Goal: Information Seeking & Learning: Understand process/instructions

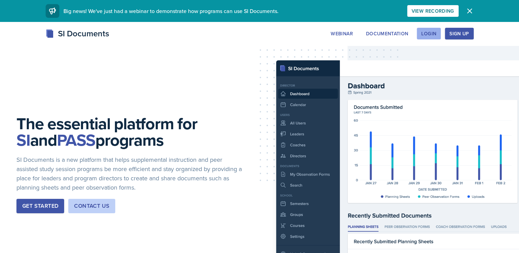
click at [433, 37] on button "Login" at bounding box center [428, 34] width 24 height 12
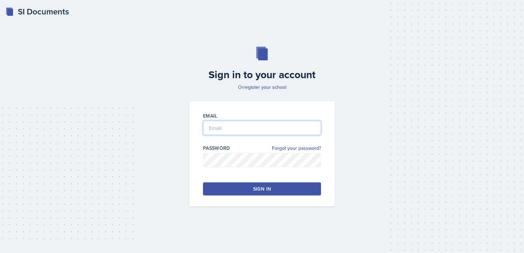
click at [230, 131] on input "email" at bounding box center [262, 128] width 118 height 14
type input "tranj92@gator.uhd.edu"
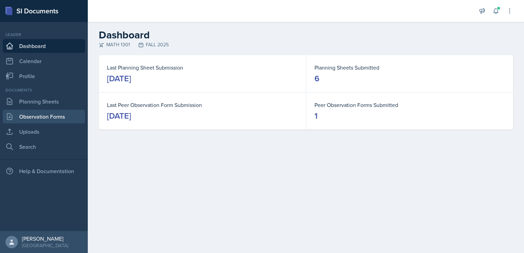
click at [47, 116] on link "Observation Forms" at bounding box center [44, 117] width 82 height 14
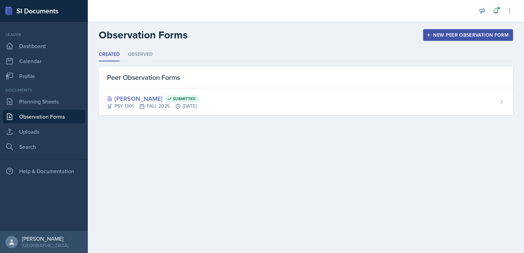
click at [190, 134] on main "Observation Forms New Peer Observation Form Created Observed Created Observed P…" at bounding box center [306, 137] width 436 height 231
click at [44, 103] on link "Planning Sheets" at bounding box center [44, 102] width 82 height 14
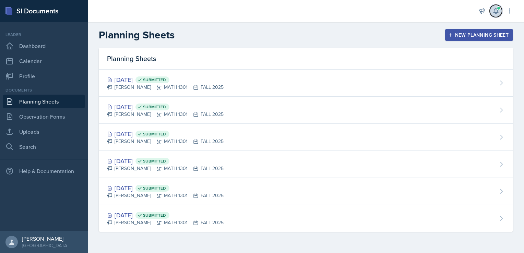
click at [492, 12] on icon at bounding box center [495, 11] width 7 height 7
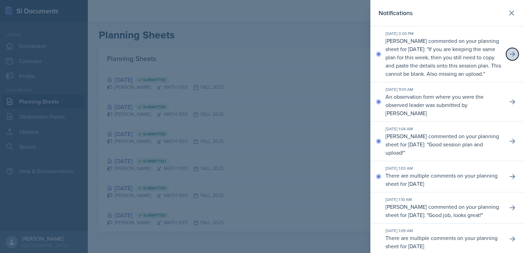
click at [510, 56] on icon at bounding box center [512, 54] width 7 height 7
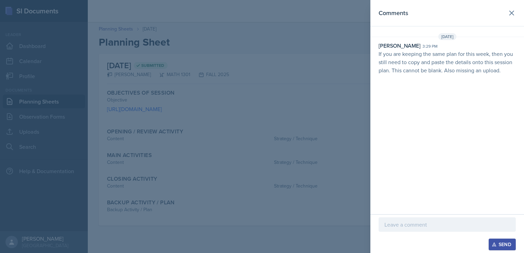
click at [309, 80] on div at bounding box center [262, 126] width 524 height 253
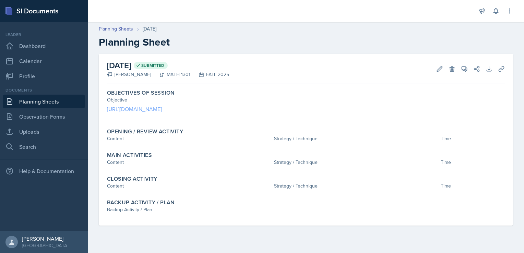
click at [162, 107] on link "https://sidocuments.com/document/cd40350b-3e4f-4e90-b248-0bd02f97bf78" at bounding box center [134, 109] width 55 height 8
click at [438, 65] on icon at bounding box center [439, 68] width 7 height 7
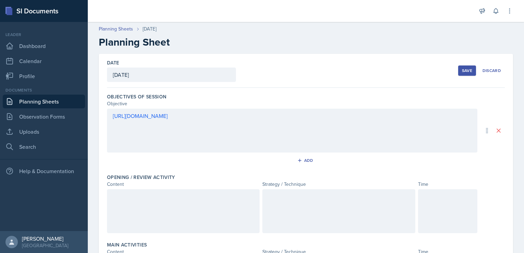
click at [205, 135] on div "https://sidocuments.com/document/cd40350b-3e4f-4e90-b248-0bd02f97bf78" at bounding box center [292, 131] width 370 height 44
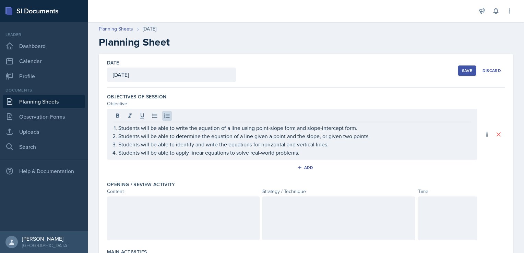
click at [155, 217] on div at bounding box center [183, 218] width 153 height 44
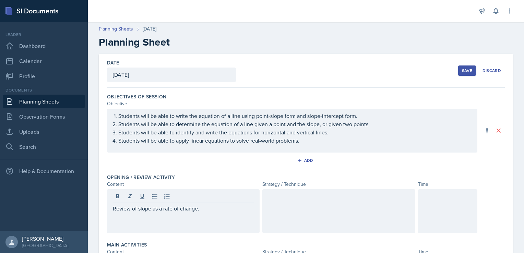
click at [311, 214] on div at bounding box center [338, 211] width 153 height 44
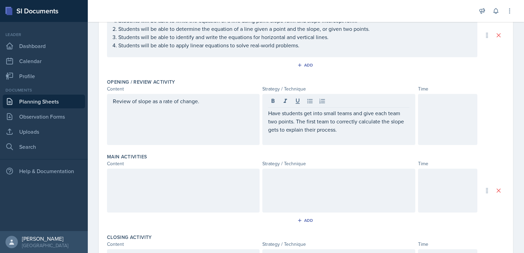
click at [162, 195] on div at bounding box center [183, 191] width 153 height 44
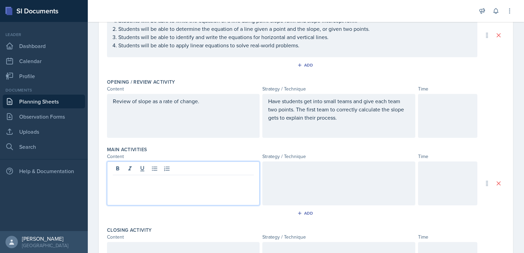
scroll to position [107, 0]
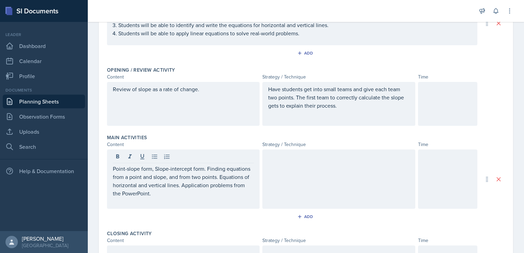
click at [346, 169] on div at bounding box center [338, 178] width 153 height 59
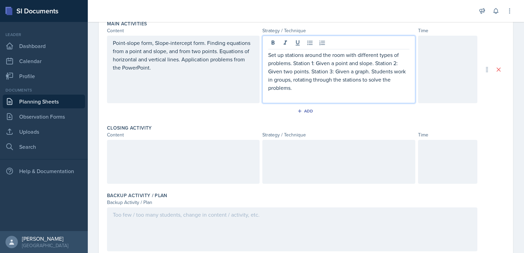
scroll to position [224, 0]
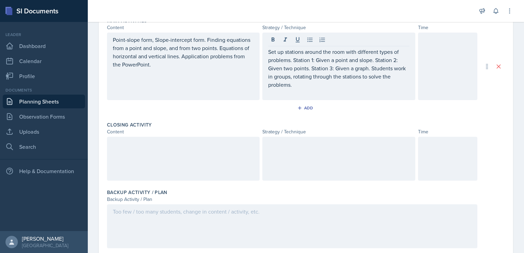
click at [160, 160] on div at bounding box center [183, 159] width 153 height 44
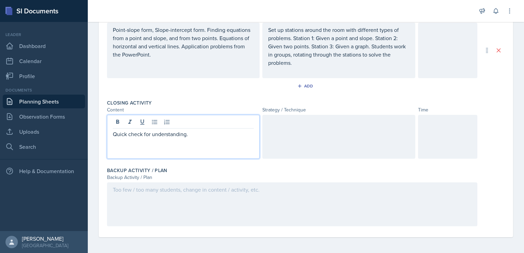
click at [306, 140] on div at bounding box center [338, 137] width 153 height 44
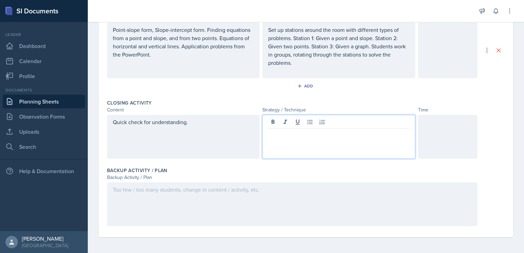
scroll to position [241, 0]
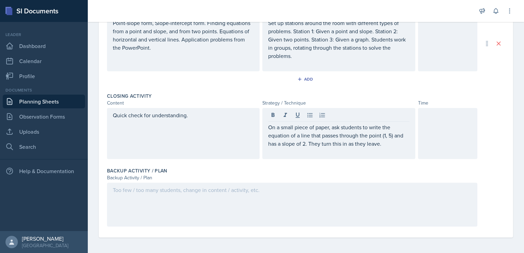
click at [180, 197] on div at bounding box center [292, 205] width 370 height 44
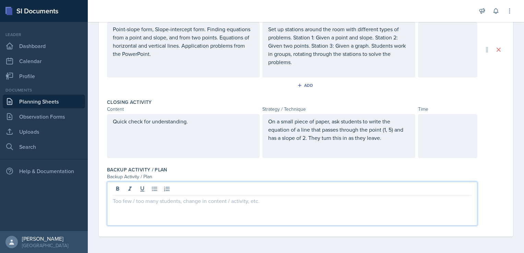
scroll to position [234, 0]
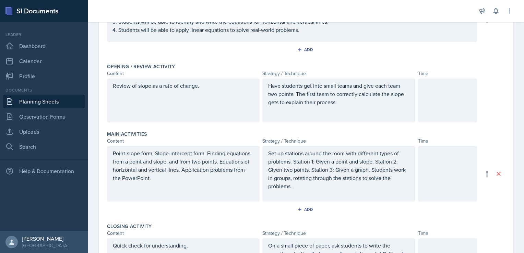
click at [436, 105] on div at bounding box center [447, 100] width 59 height 44
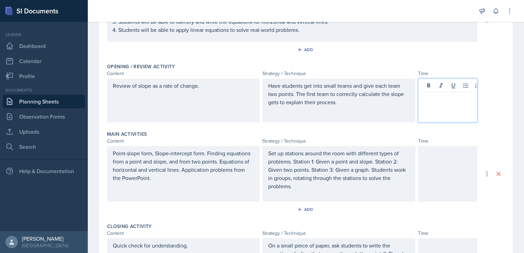
scroll to position [122, 0]
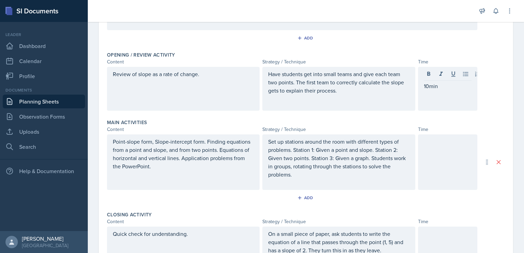
click at [428, 158] on div at bounding box center [447, 162] width 59 height 56
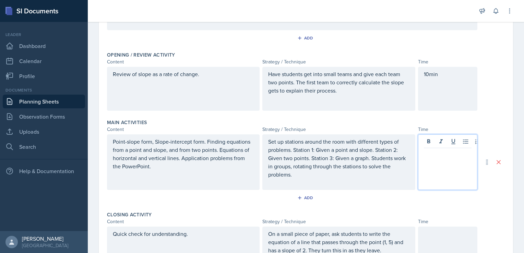
scroll to position [134, 0]
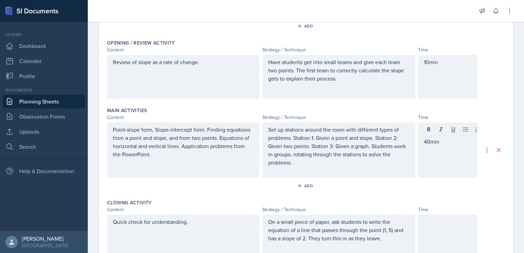
click at [428, 234] on div at bounding box center [447, 237] width 59 height 44
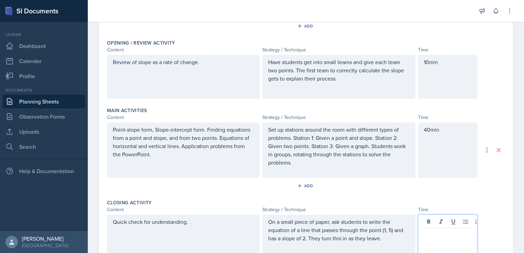
scroll to position [147, 0]
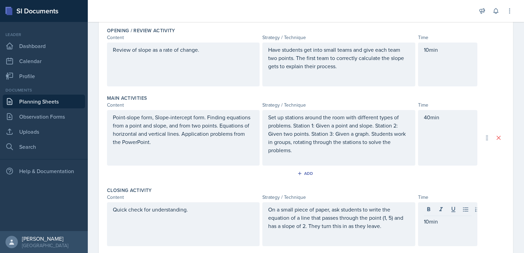
click at [494, 180] on div "Add" at bounding box center [306, 174] width 398 height 13
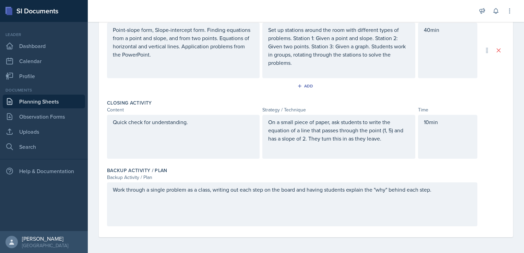
scroll to position [0, 0]
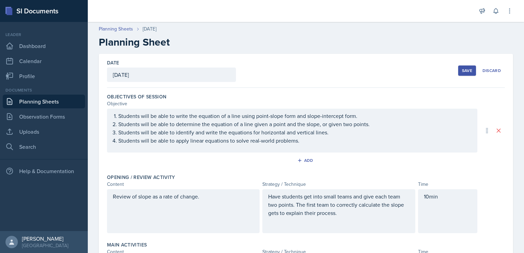
click at [462, 69] on div "Save" at bounding box center [467, 70] width 10 height 5
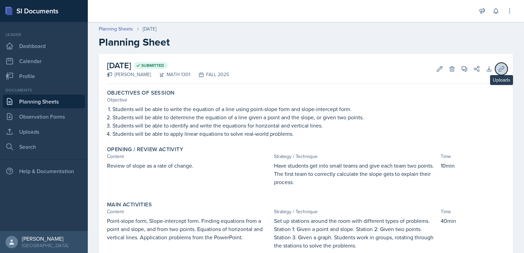
click at [498, 68] on icon at bounding box center [500, 68] width 5 height 5
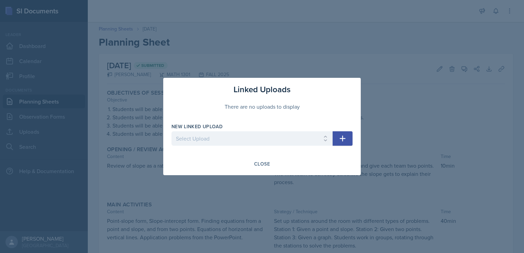
click at [343, 137] on icon "button" at bounding box center [343, 139] width 6 height 6
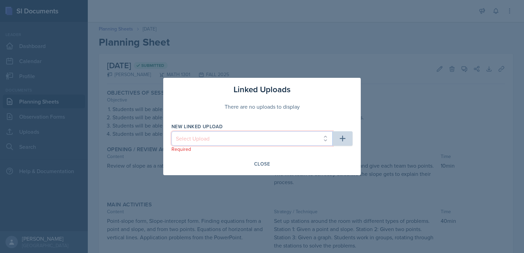
click at [288, 138] on select "Select Upload College Algebra Ch. 1: Introduction to Functions and Graphs Colle…" at bounding box center [251, 138] width 161 height 14
select select "ea66950a-cd16-4288-b6ab-6fb8d42728e8"
click at [171, 131] on select "Select Upload College Algebra Ch. 1: Introduction to Functions and Graphs Colle…" at bounding box center [251, 138] width 161 height 14
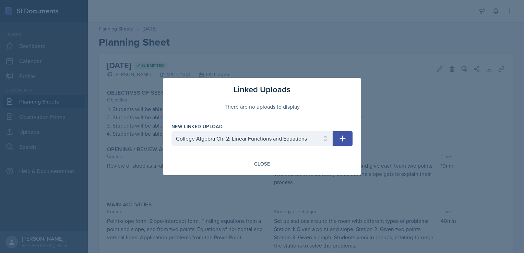
click at [340, 138] on icon "button" at bounding box center [343, 139] width 6 height 6
select select
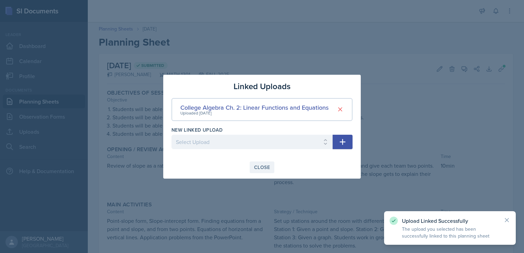
click at [261, 166] on div "Close" at bounding box center [262, 167] width 16 height 5
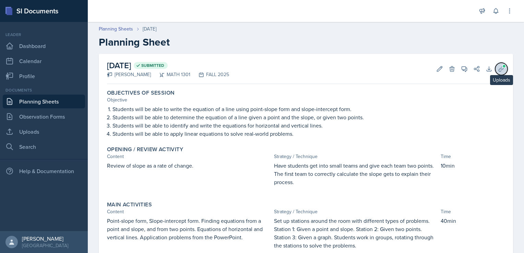
click at [498, 71] on icon at bounding box center [501, 68] width 7 height 7
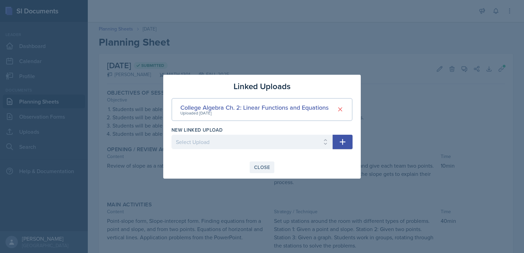
click at [262, 168] on div "Close" at bounding box center [262, 167] width 16 height 5
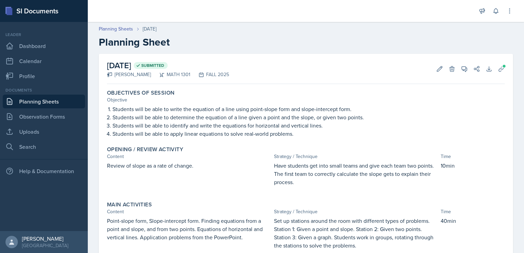
click at [37, 100] on link "Planning Sheets" at bounding box center [44, 102] width 82 height 14
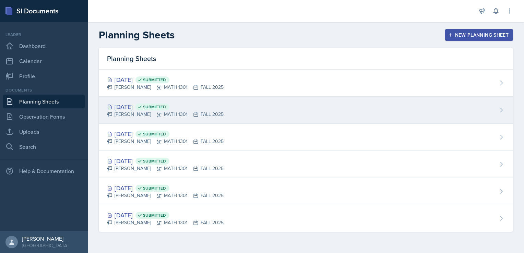
click at [244, 104] on div "Sep 10th, 2025 Submitted Johnson Tran MATH 1301 FALL 2025" at bounding box center [306, 110] width 414 height 27
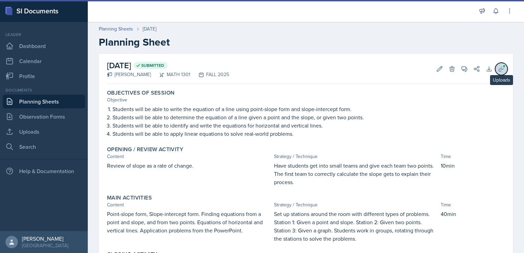
click at [498, 68] on icon at bounding box center [501, 68] width 7 height 7
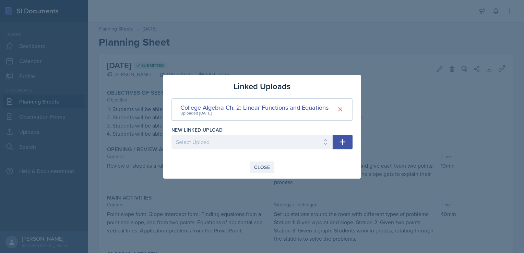
click at [263, 168] on div "Close" at bounding box center [262, 167] width 16 height 5
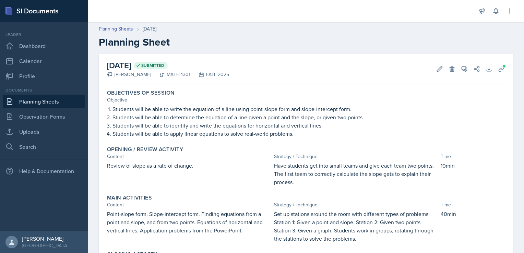
click at [38, 100] on link "Planning Sheets" at bounding box center [44, 102] width 82 height 14
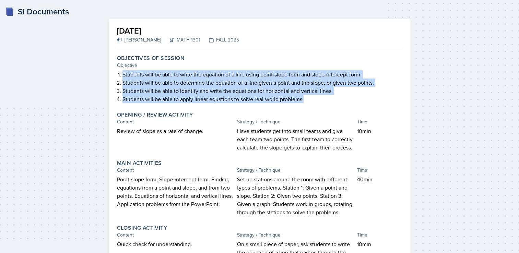
drag, startPoint x: 310, startPoint y: 100, endPoint x: 107, endPoint y: 71, distance: 205.1
click at [107, 71] on div "[DATE] [PERSON_NAME] MATH 1301 FALL 2025 Autosaving Objectives of Session Objec…" at bounding box center [259, 171] width 307 height 310
copy ol "Students will be able to write the equation of a line using point-slope form an…"
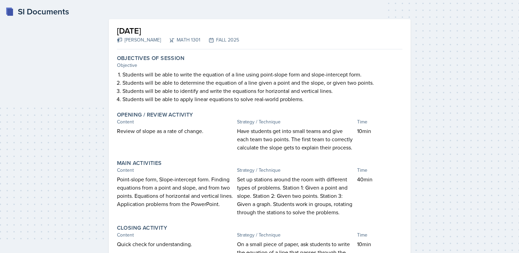
click at [154, 132] on p "Review of slope as a rate of change." at bounding box center [175, 131] width 117 height 8
copy div "Review of slope as a rate of change."
click at [154, 132] on p "Review of slope as a rate of change." at bounding box center [175, 131] width 117 height 8
click at [279, 147] on p "Have students get into small teams and give each team two points. The first tea…" at bounding box center [295, 139] width 117 height 25
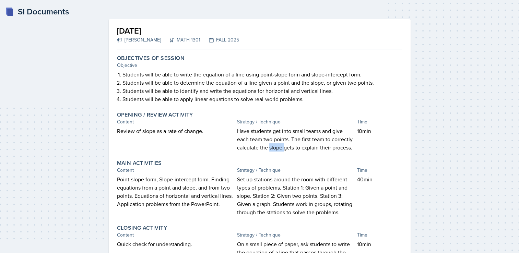
click at [279, 147] on p "Have students get into small teams and give each team two points. The first tea…" at bounding box center [295, 139] width 117 height 25
copy p "slope"
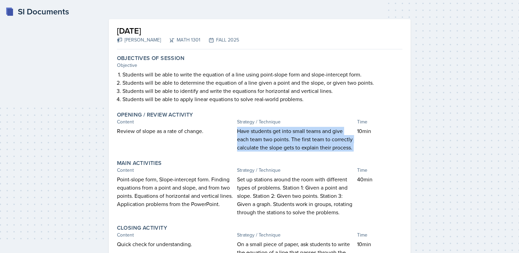
click at [279, 147] on p "Have students get into small teams and give each team two points. The first tea…" at bounding box center [295, 139] width 117 height 25
copy div "Have students get into small teams and give each team two points. The first tea…"
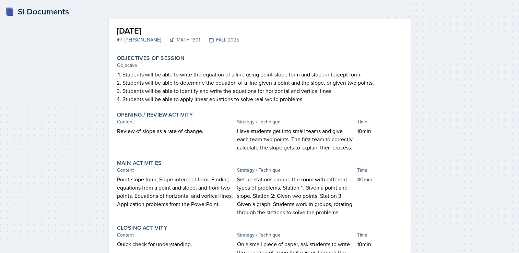
click at [169, 180] on p "Point-slope form, Slope-intercept form. Finding equations from a point and slop…" at bounding box center [175, 191] width 117 height 33
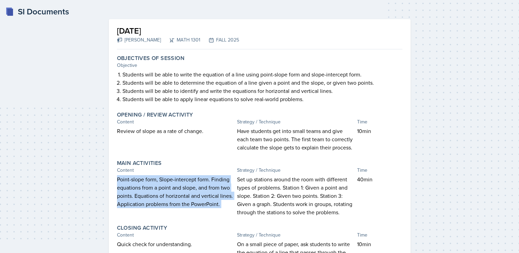
copy div "Point-slope form, Slope-intercept form. Finding equations from a point and slop…"
click at [169, 180] on p "Point-slope form, Slope-intercept form. Finding equations from a point and slop…" at bounding box center [175, 191] width 117 height 33
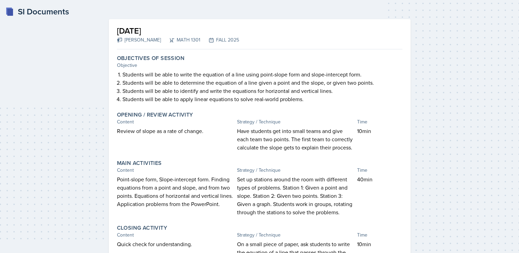
click at [276, 184] on p "Set up stations around the room with different types of problems. Station 1: Gi…" at bounding box center [295, 195] width 117 height 41
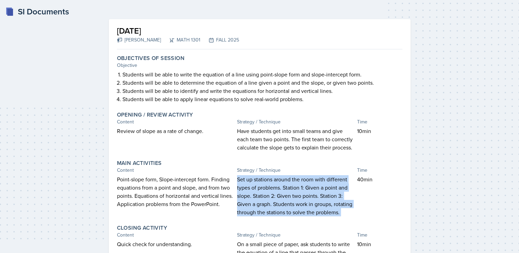
copy div "Set up stations around the room with different types of problems. Station 1: Gi…"
click at [276, 184] on p "Set up stations around the room with different types of problems. Station 1: Gi…" at bounding box center [295, 195] width 117 height 41
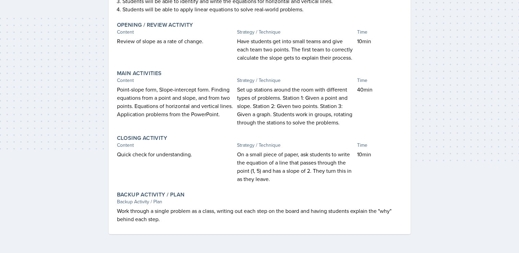
click at [147, 162] on div "Quick check for understanding." at bounding box center [175, 166] width 117 height 33
copy div "Quick check for understanding."
click at [269, 166] on p "On a small piece of paper, ask students to write the equation of a line that pa…" at bounding box center [295, 166] width 117 height 33
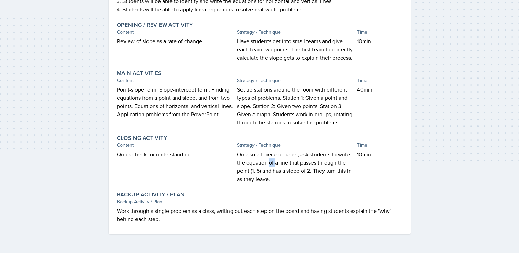
click at [269, 166] on p "On a small piece of paper, ask students to write the equation of a line that pa…" at bounding box center [295, 166] width 117 height 33
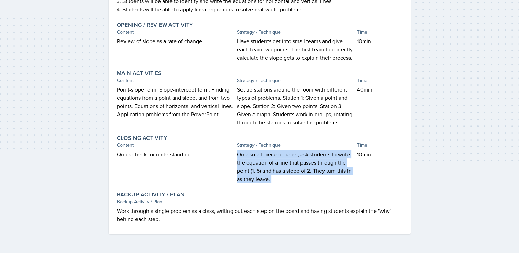
click at [269, 166] on p "On a small piece of paper, ask students to write the equation of a line that pa…" at bounding box center [295, 166] width 117 height 33
copy div "On a small piece of paper, ask students to write the equation of a line that pa…"
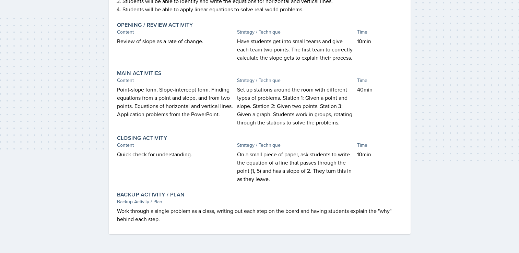
click at [208, 211] on p "Work through a single problem as a class, writing out each step on the board an…" at bounding box center [259, 215] width 285 height 16
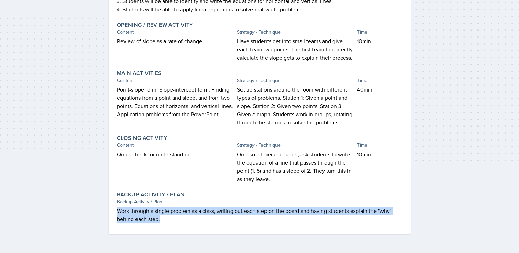
click at [208, 211] on p "Work through a single problem as a class, writing out each step on the board an…" at bounding box center [259, 215] width 285 height 16
copy div "Work through a single problem as a class, writing out each step on the board an…"
